Goal: Task Accomplishment & Management: Use online tool/utility

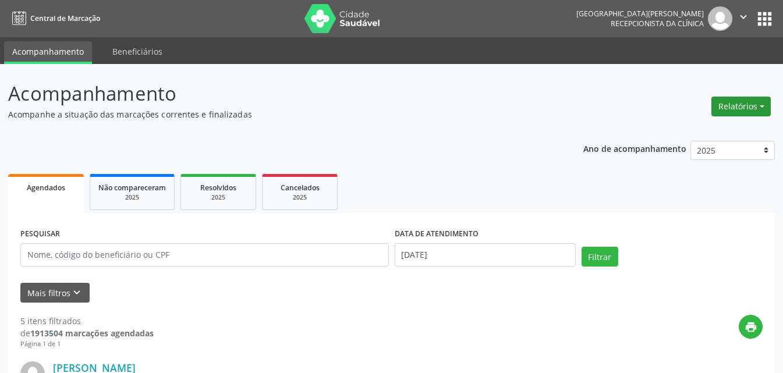
click at [737, 107] on button "Relatórios" at bounding box center [740, 107] width 59 height 20
click at [689, 133] on link "Agendamentos" at bounding box center [708, 131] width 125 height 16
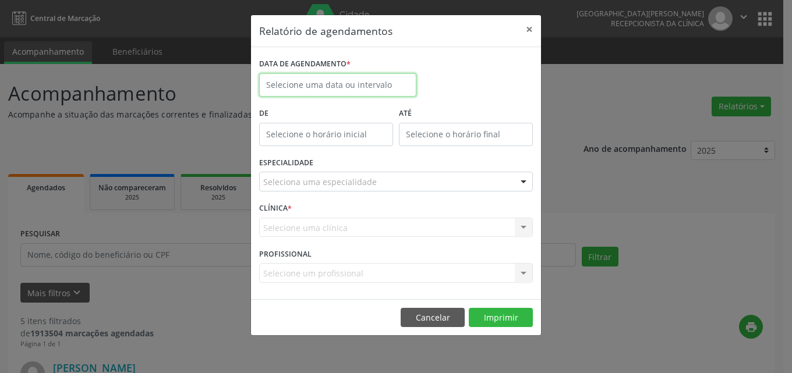
click at [326, 86] on body "Central de Marcação [GEOGRAPHIC_DATA][PERSON_NAME] Recepcionista da clínica  C…" at bounding box center [396, 186] width 792 height 373
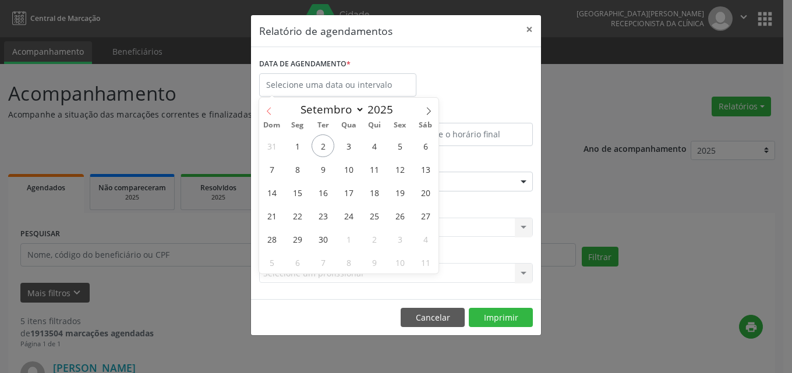
click at [270, 109] on icon at bounding box center [269, 111] width 8 height 8
select select "7"
click at [399, 215] on span "22" at bounding box center [399, 215] width 23 height 23
type input "[DATE]"
click at [399, 214] on span "22" at bounding box center [399, 215] width 23 height 23
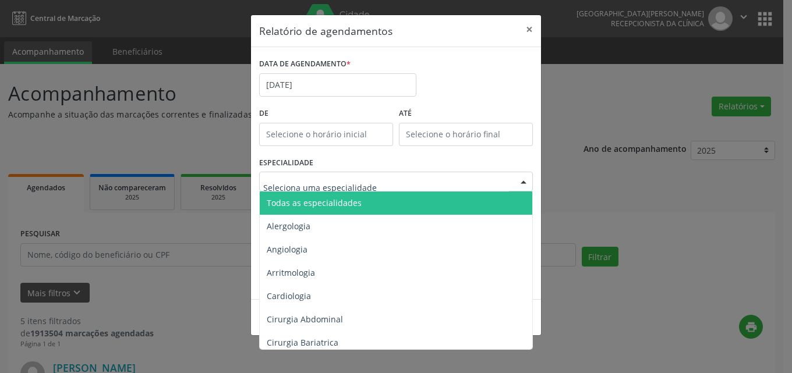
click at [296, 180] on input "text" at bounding box center [386, 187] width 246 height 23
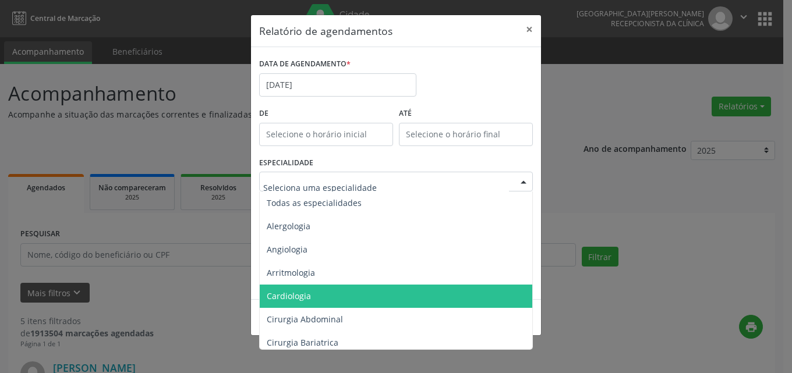
click at [292, 295] on span "Cardiologia" at bounding box center [289, 295] width 44 height 11
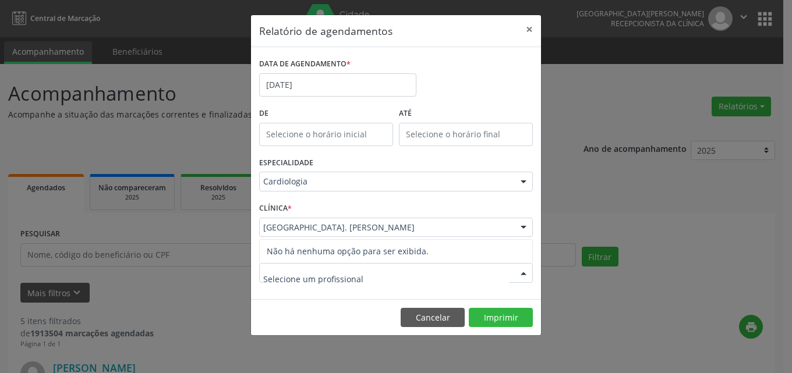
click at [305, 265] on div at bounding box center [396, 273] width 274 height 20
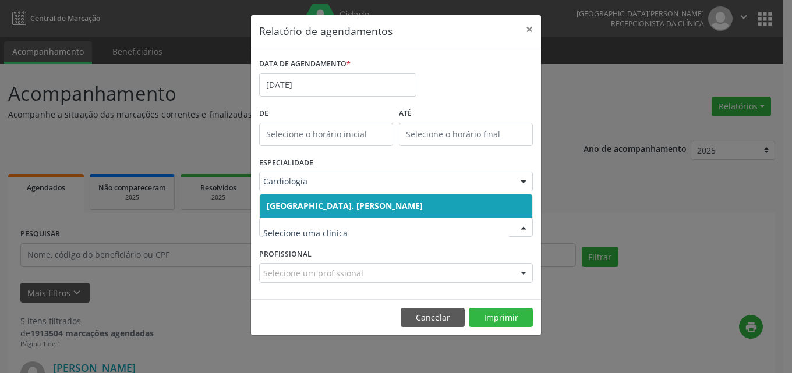
click at [315, 207] on span "[GEOGRAPHIC_DATA]. [PERSON_NAME]" at bounding box center [345, 205] width 156 height 11
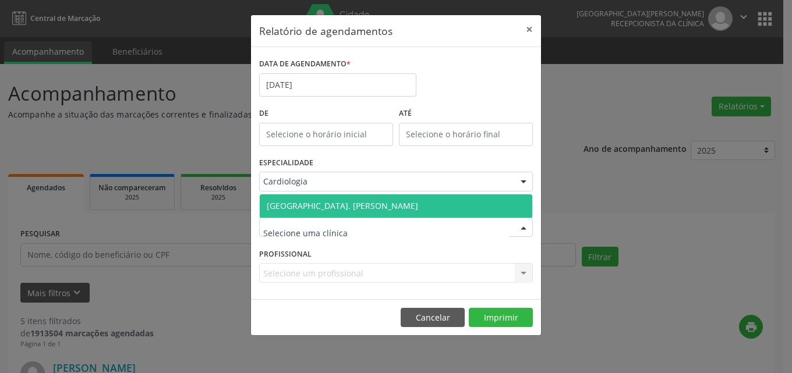
click at [307, 197] on span "[GEOGRAPHIC_DATA]. [PERSON_NAME]" at bounding box center [396, 205] width 272 height 23
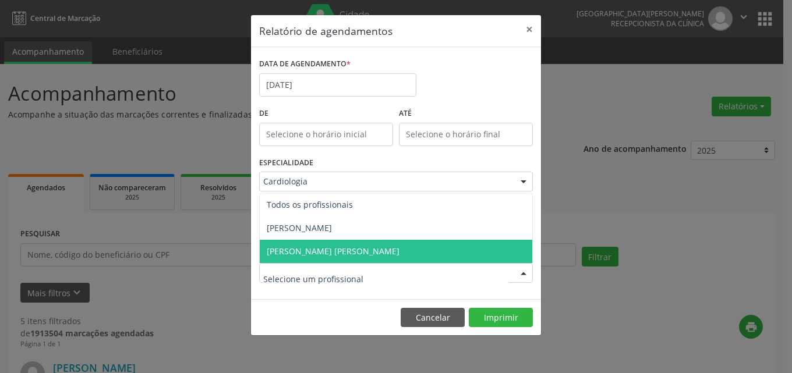
click at [303, 249] on span "[PERSON_NAME] [PERSON_NAME]" at bounding box center [333, 251] width 133 height 11
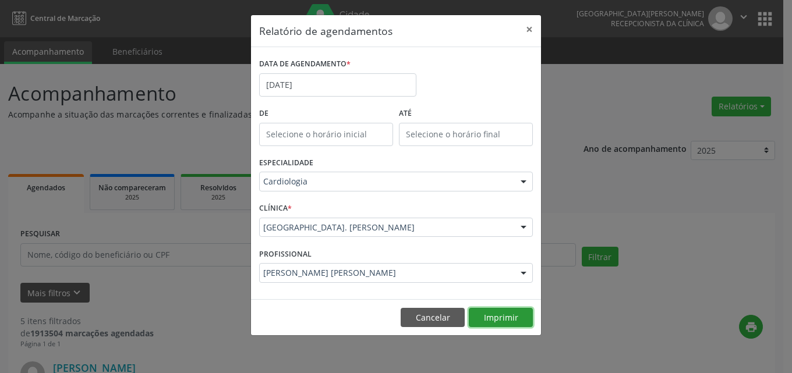
click at [491, 318] on button "Imprimir" at bounding box center [501, 318] width 64 height 20
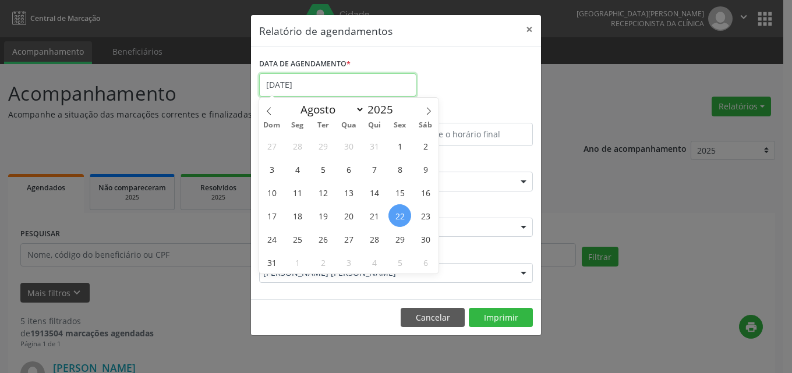
click at [298, 85] on input "[DATE]" at bounding box center [337, 84] width 157 height 23
click at [351, 172] on span "6" at bounding box center [348, 169] width 23 height 23
type input "[DATE]"
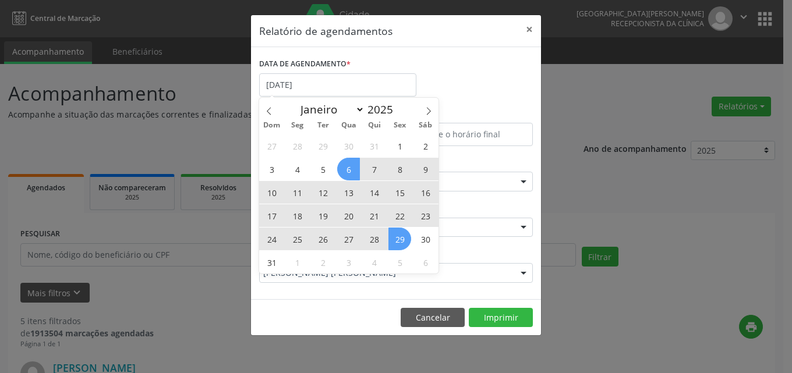
click at [397, 242] on span "29" at bounding box center [399, 239] width 23 height 23
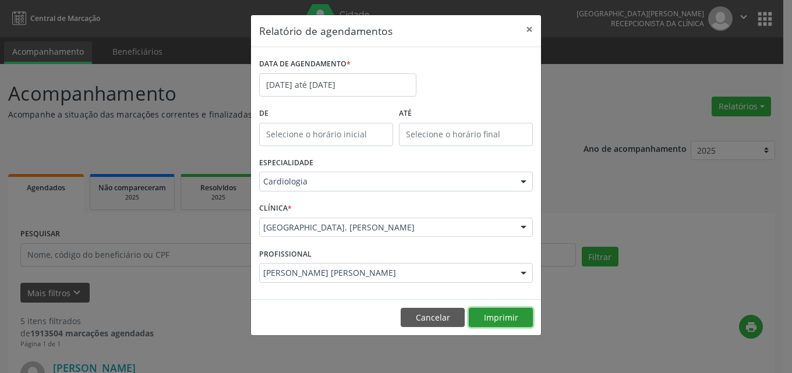
click at [495, 313] on button "Imprimir" at bounding box center [501, 318] width 64 height 20
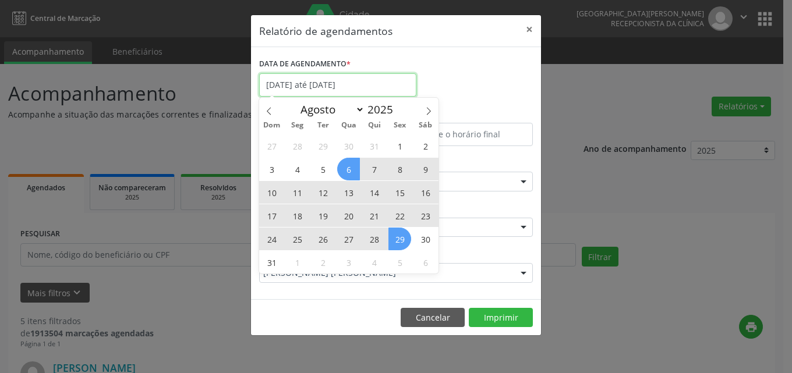
click at [322, 80] on input "[DATE] até [DATE]" at bounding box center [337, 84] width 157 height 23
click at [427, 108] on icon at bounding box center [428, 111] width 8 height 8
select select "8"
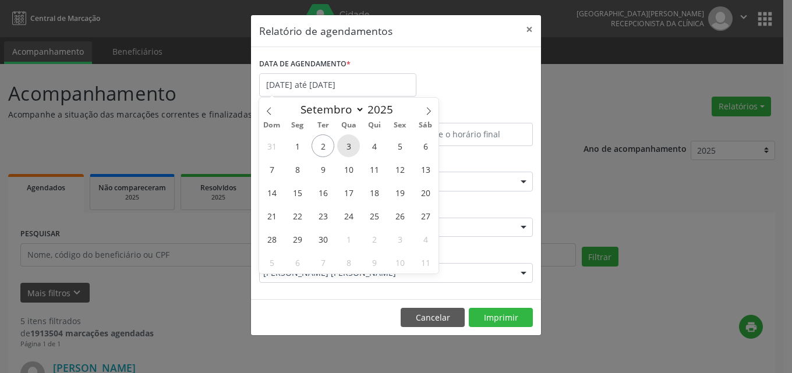
click at [349, 143] on span "3" at bounding box center [348, 145] width 23 height 23
type input "[DATE]"
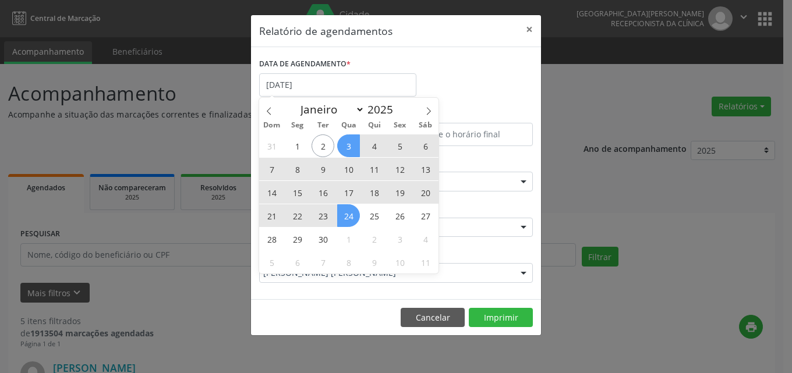
click at [349, 217] on span "24" at bounding box center [348, 215] width 23 height 23
click at [356, 83] on input "[DATE] até [DATE]" at bounding box center [337, 84] width 157 height 23
click at [401, 218] on span "26" at bounding box center [399, 215] width 23 height 23
type input "[DATE]"
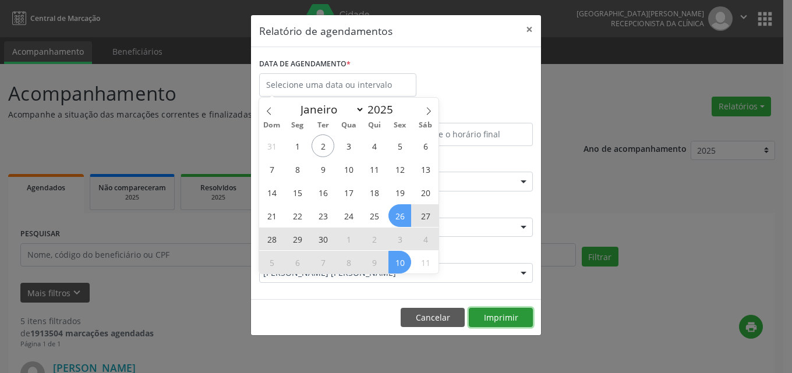
click at [489, 314] on button "Imprimir" at bounding box center [501, 318] width 64 height 20
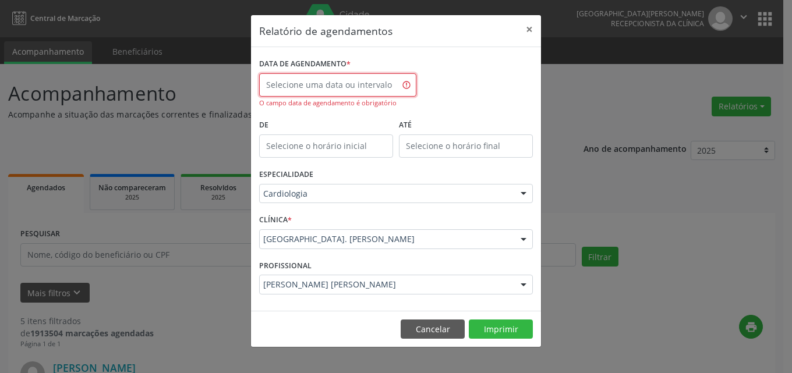
click at [343, 84] on input "text" at bounding box center [337, 84] width 157 height 23
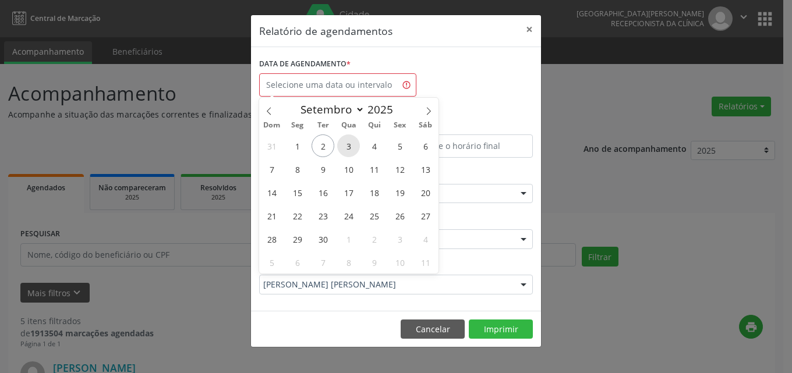
click at [349, 144] on span "3" at bounding box center [348, 145] width 23 height 23
type input "[DATE]"
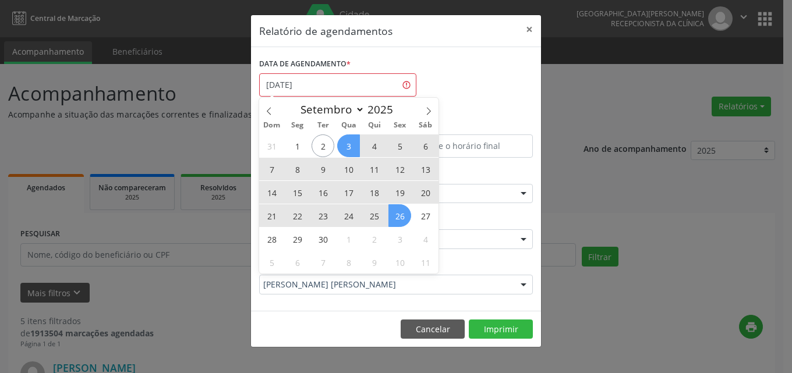
click at [396, 215] on span "26" at bounding box center [399, 215] width 23 height 23
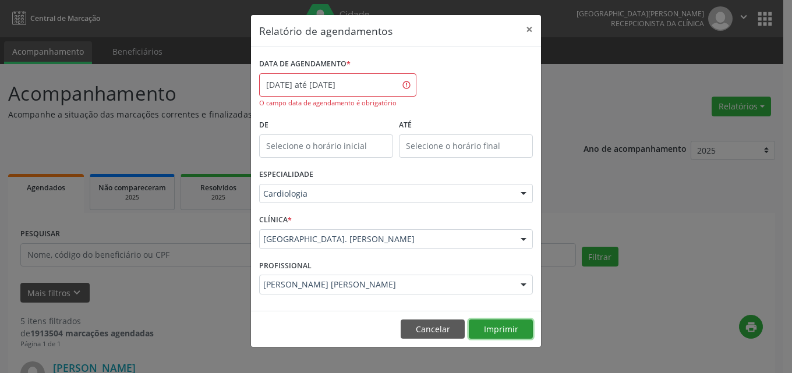
click at [497, 336] on button "Imprimir" at bounding box center [501, 330] width 64 height 20
